Goal: Information Seeking & Learning: Learn about a topic

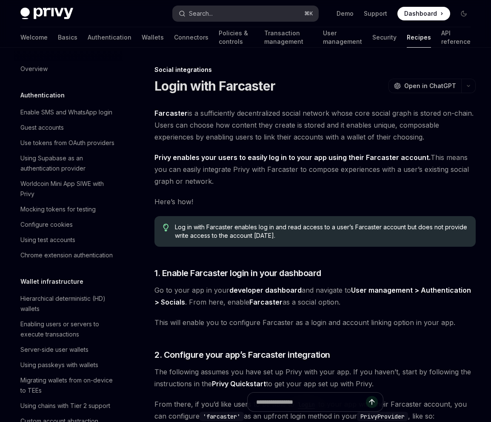
click at [219, 9] on button "Search... ⌘ K" at bounding box center [246, 13] width 146 height 15
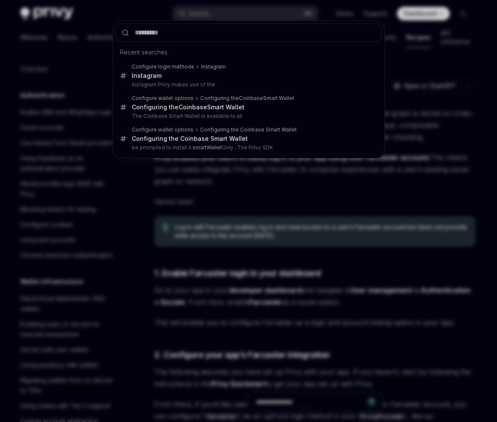
click at [402, 38] on div "Recent searches Configure login methods Instagram Instagram Instagram Privy mak…" at bounding box center [248, 211] width 497 height 422
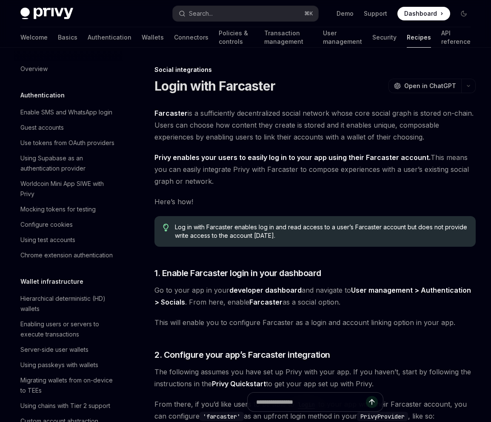
click at [407, 37] on link "Recipes" at bounding box center [419, 37] width 24 height 20
type textarea "*"
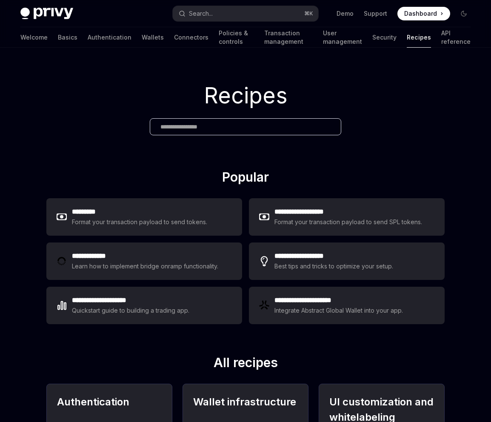
click at [191, 121] on div at bounding box center [245, 126] width 191 height 17
click at [178, 126] on input "text" at bounding box center [245, 127] width 170 height 9
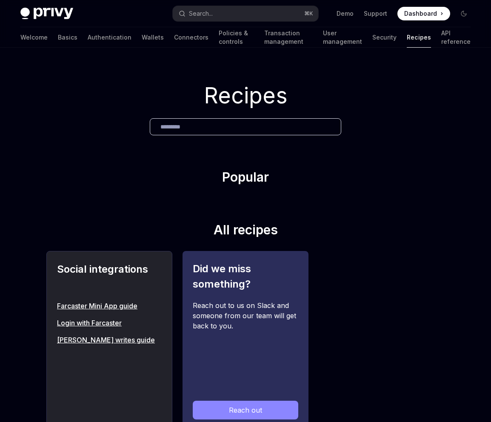
type input "*********"
click at [82, 306] on link "Farcaster Mini App guide" at bounding box center [109, 306] width 105 height 10
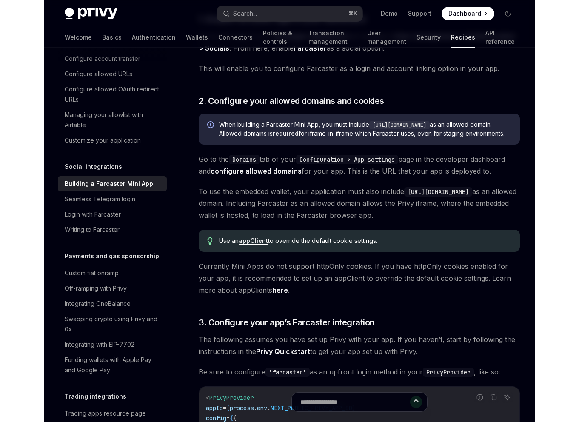
scroll to position [379, 0]
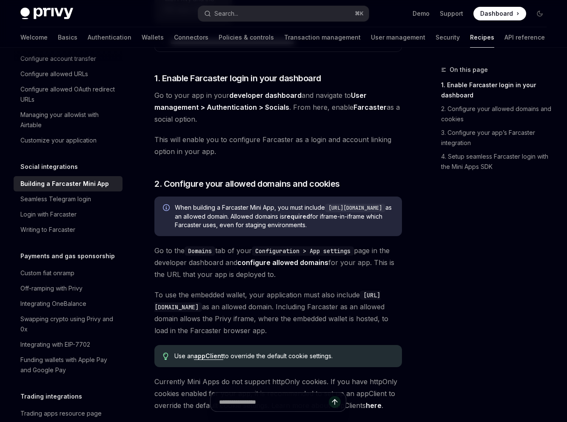
type textarea "*"
